Goal: Find specific page/section: Find specific page/section

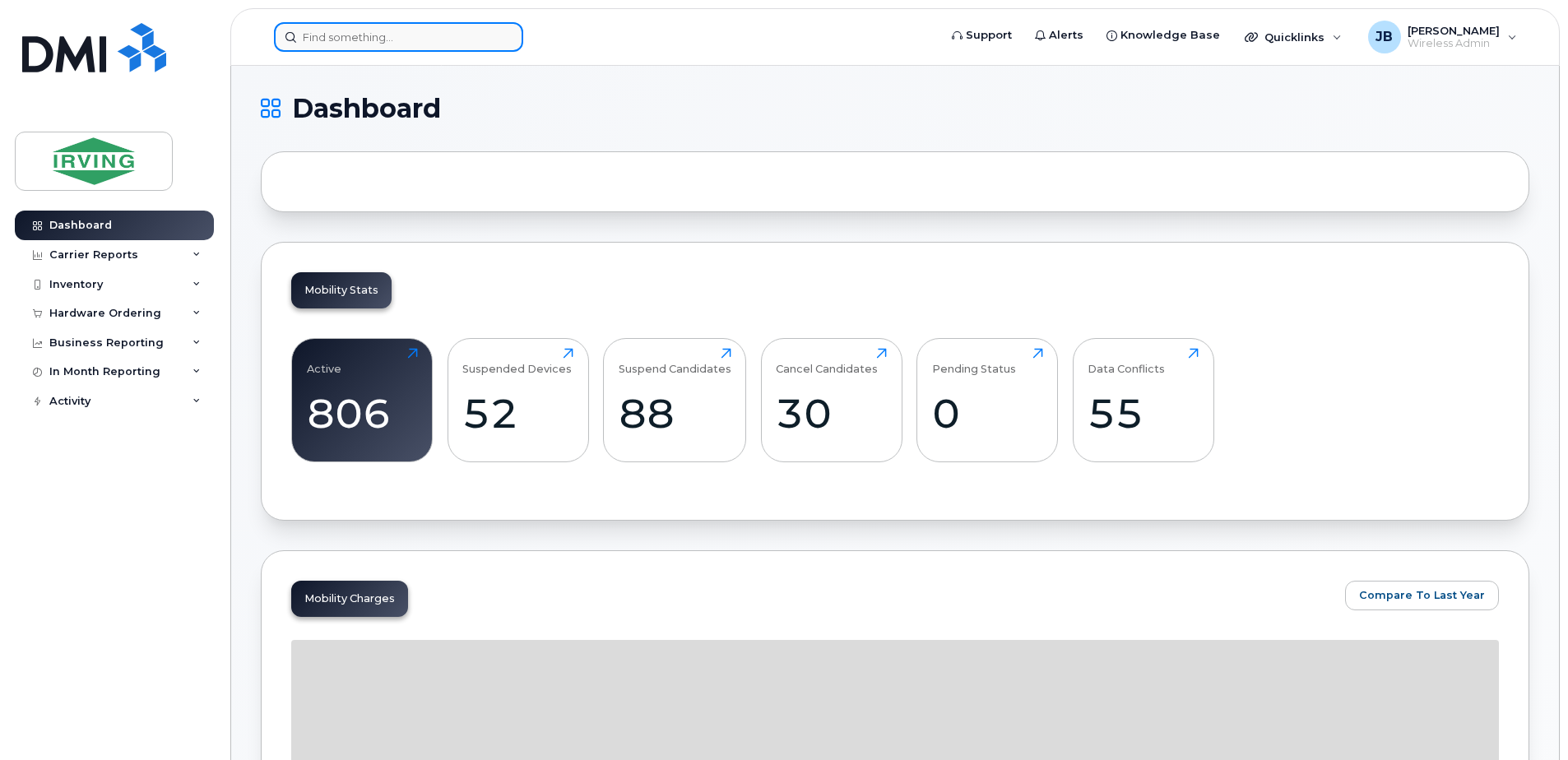
click at [359, 40] on input at bounding box center [399, 36] width 249 height 30
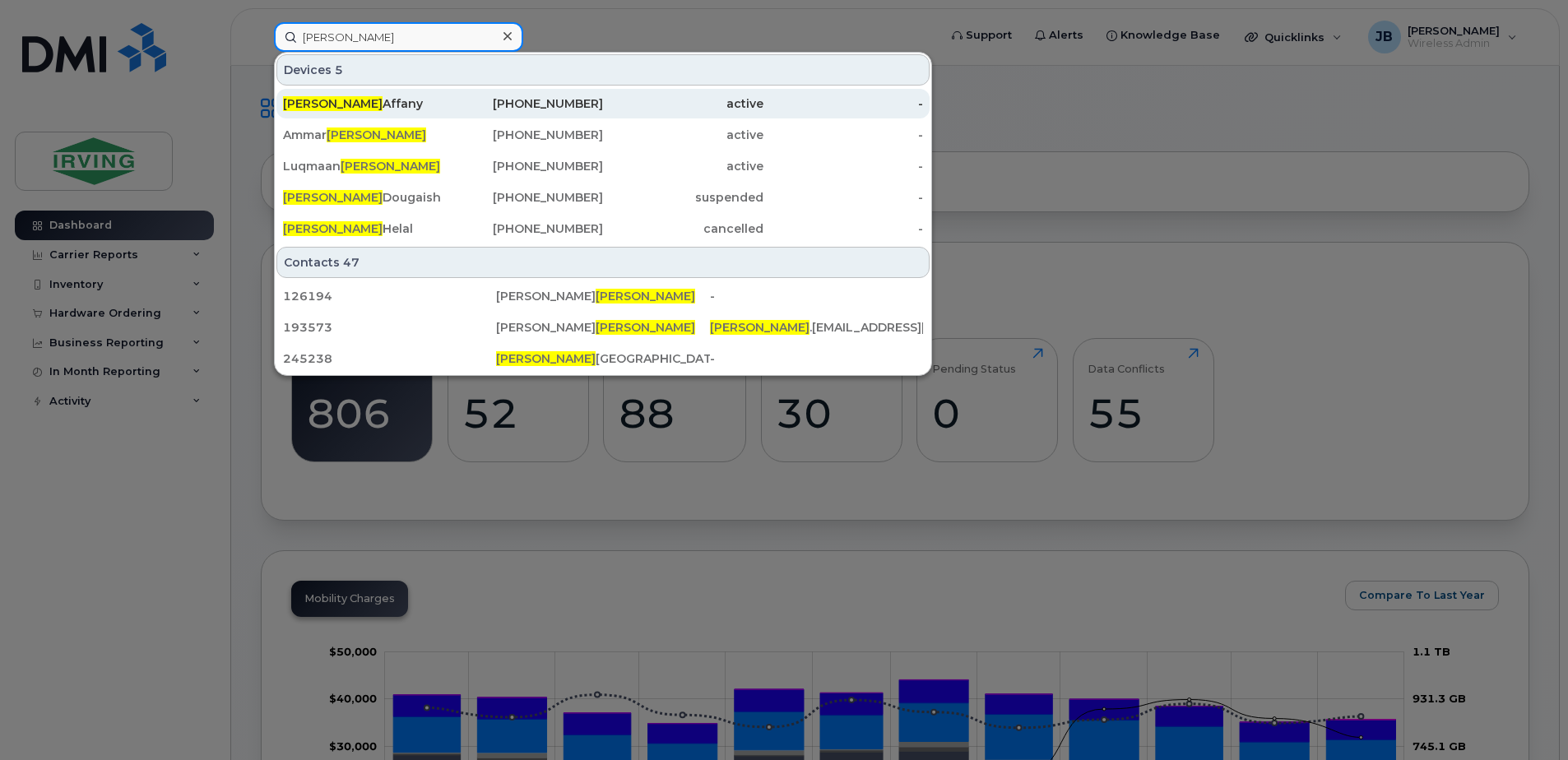
type input "[PERSON_NAME]"
click at [347, 104] on div "[PERSON_NAME]" at bounding box center [363, 104] width 161 height 16
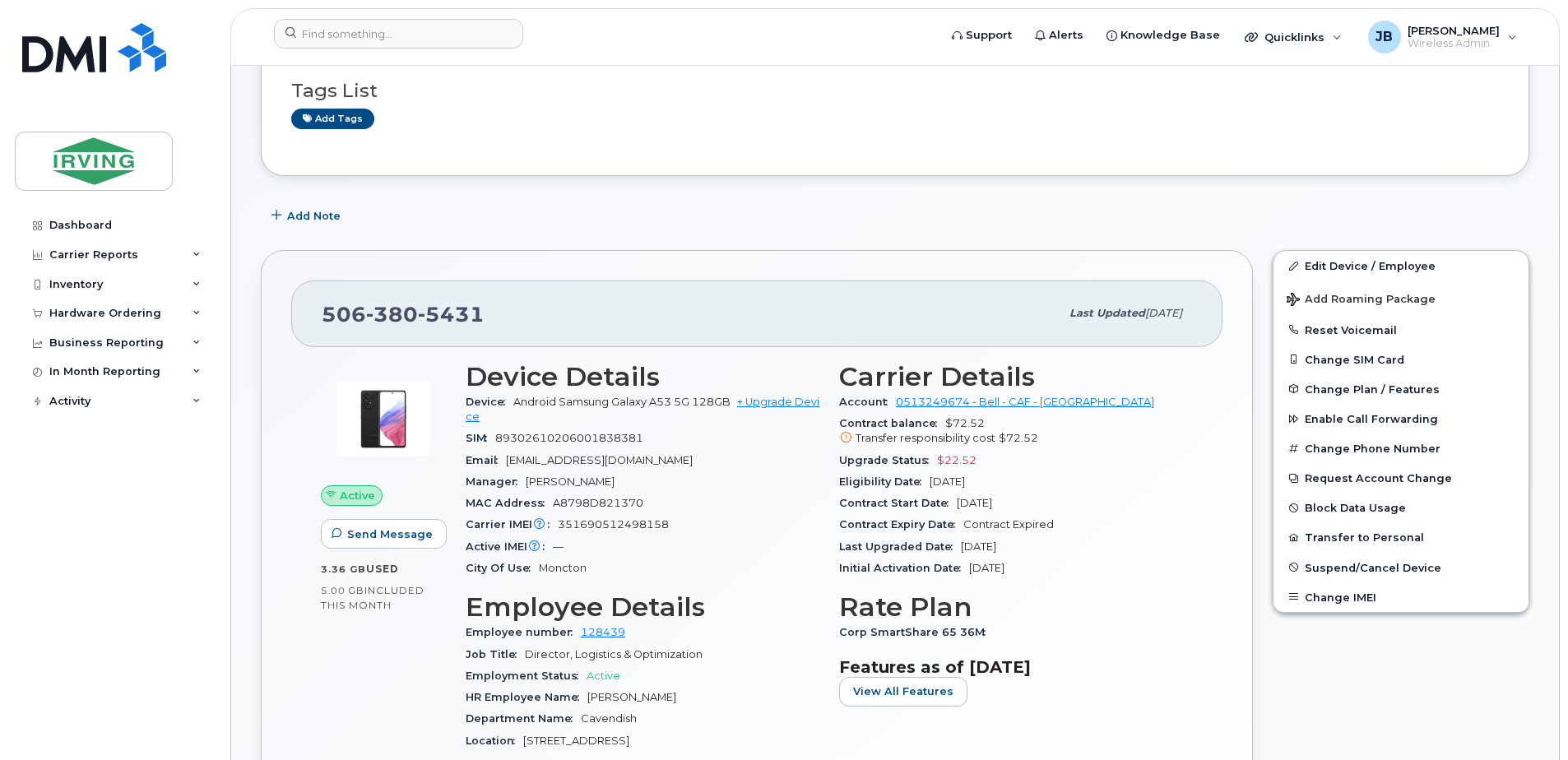
scroll to position [164, 0]
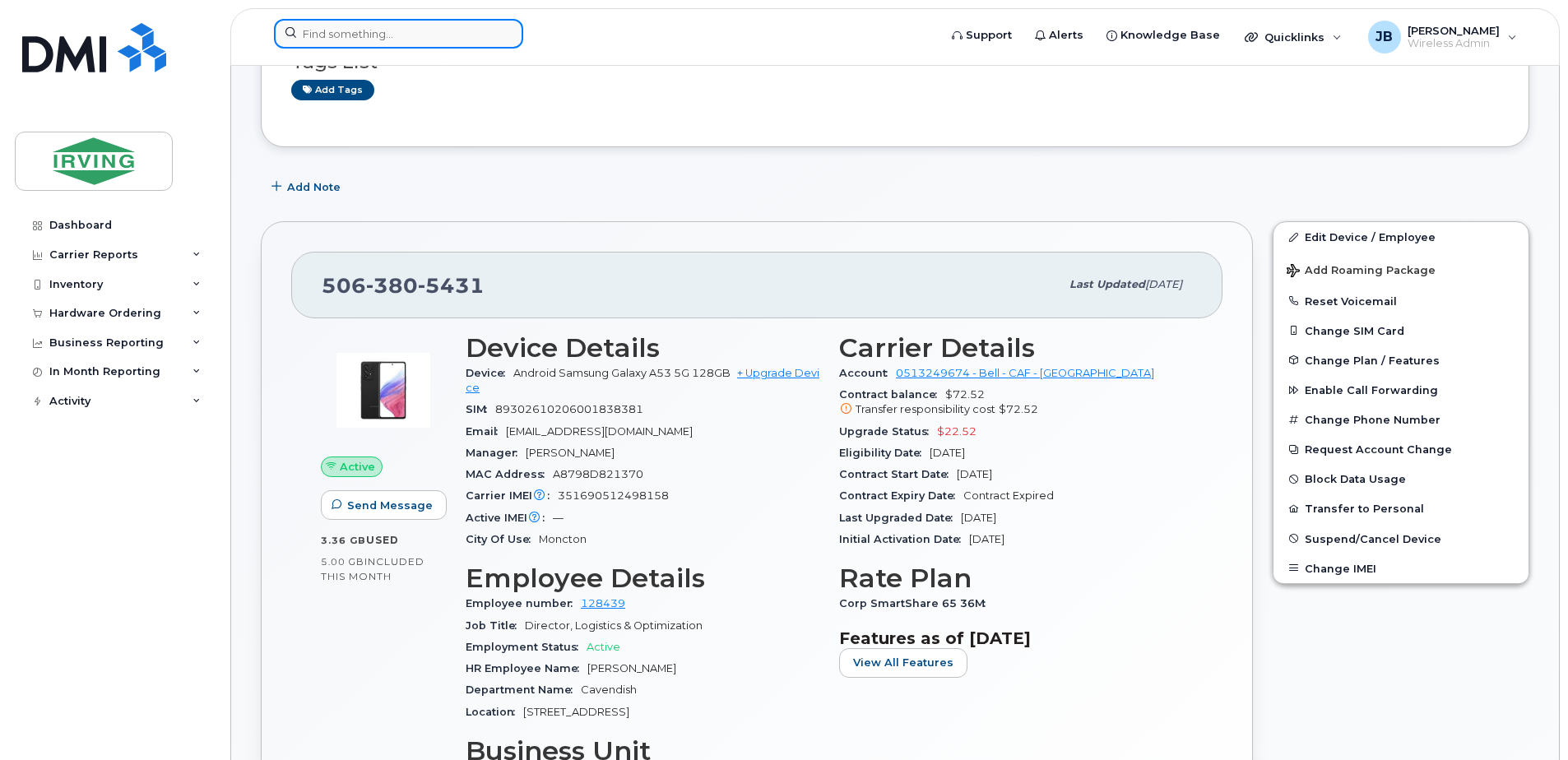
click at [412, 36] on input at bounding box center [399, 34] width 249 height 30
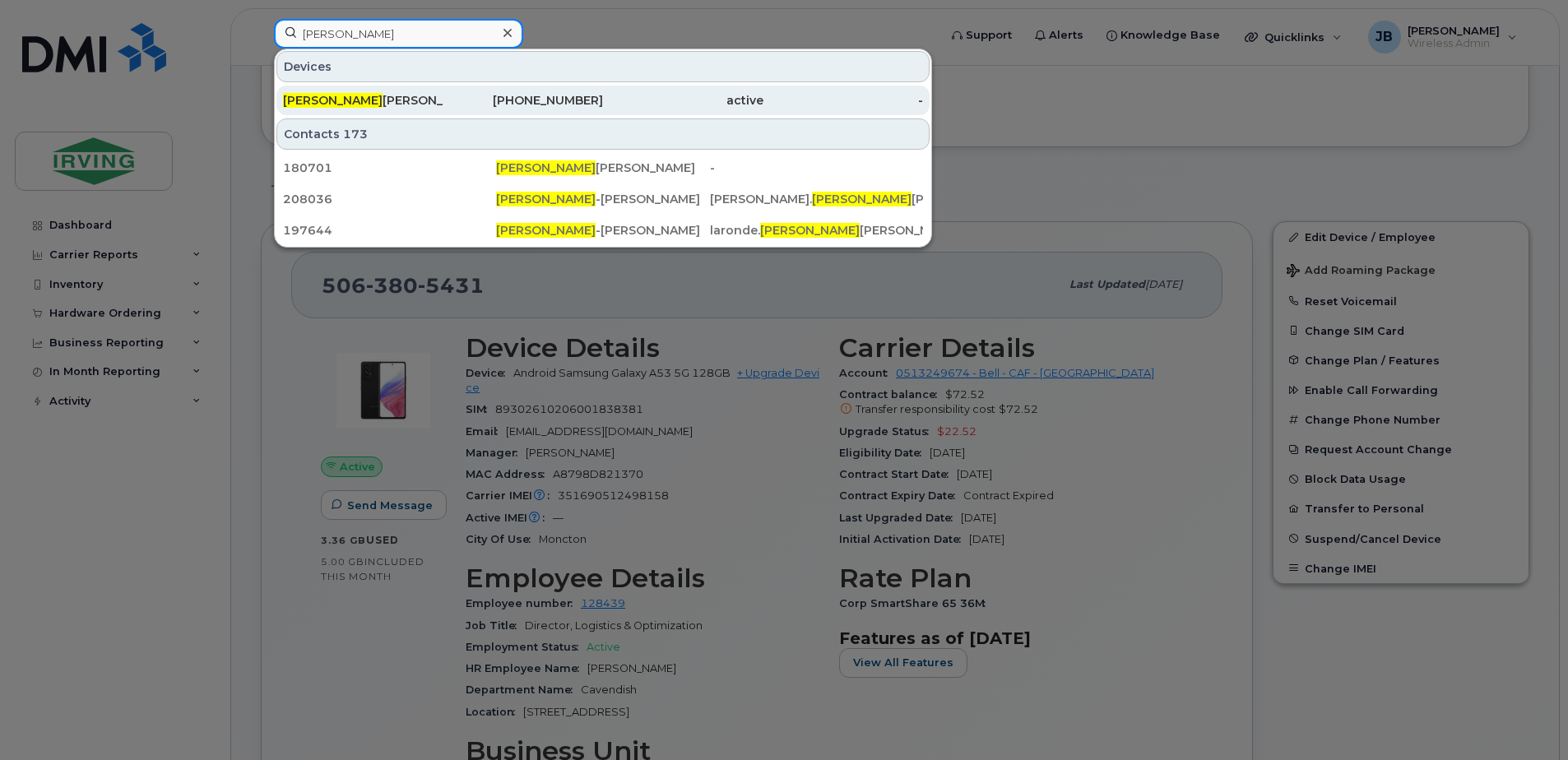
type input "carol"
click at [345, 94] on div "Carol MacIver" at bounding box center [363, 100] width 161 height 16
